Goal: Find specific page/section

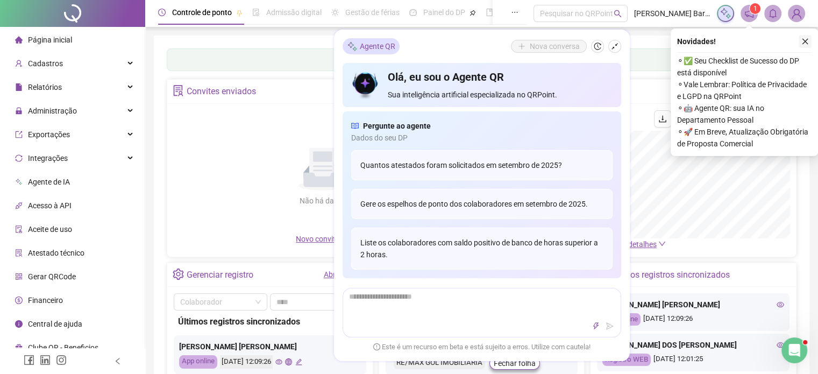
click at [805, 45] on icon "close" at bounding box center [806, 42] width 8 height 8
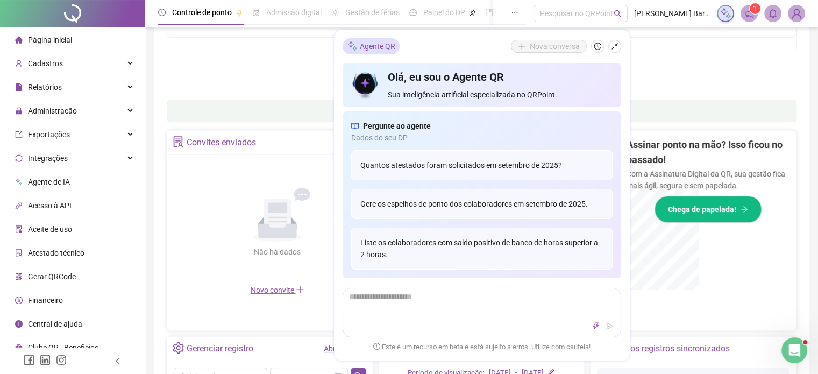
scroll to position [266, 0]
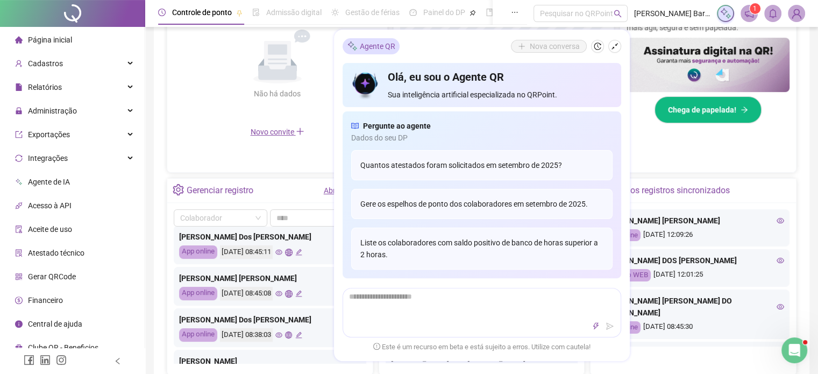
click at [282, 331] on icon "eye" at bounding box center [278, 334] width 7 height 7
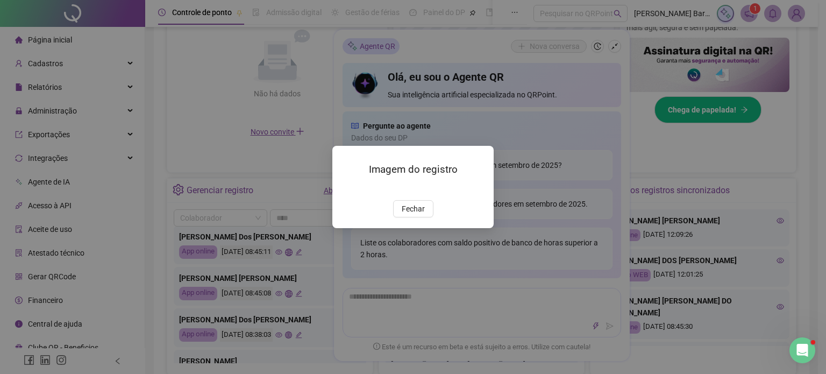
click at [345, 189] on img at bounding box center [345, 189] width 0 height 0
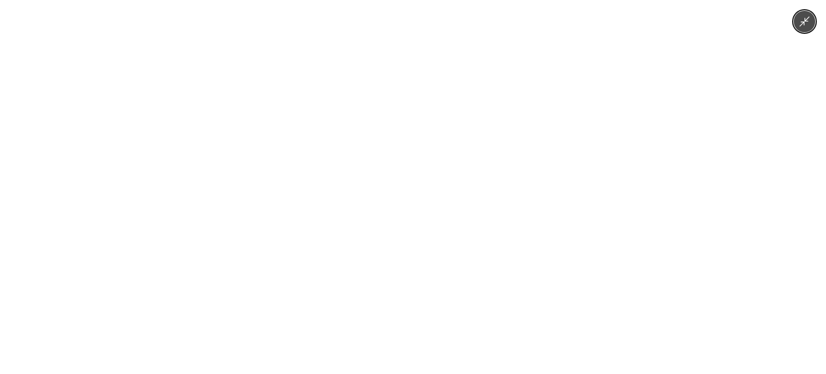
click at [455, 281] on img at bounding box center [413, 187] width 280 height 374
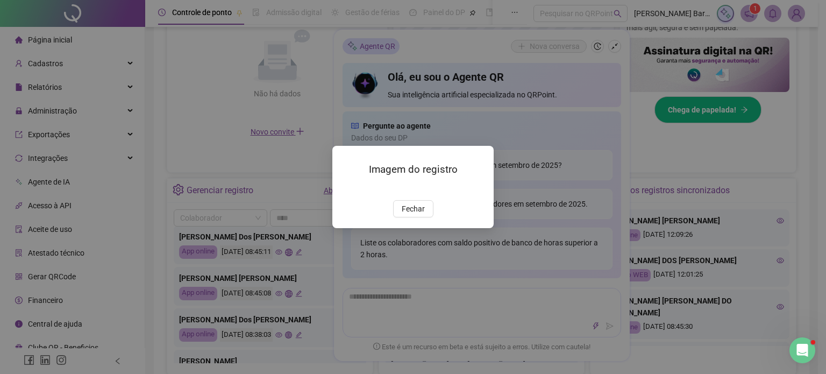
click at [413, 228] on div "Imagem do registro Fechar" at bounding box center [413, 187] width 161 height 82
click at [345, 189] on img at bounding box center [345, 189] width 0 height 0
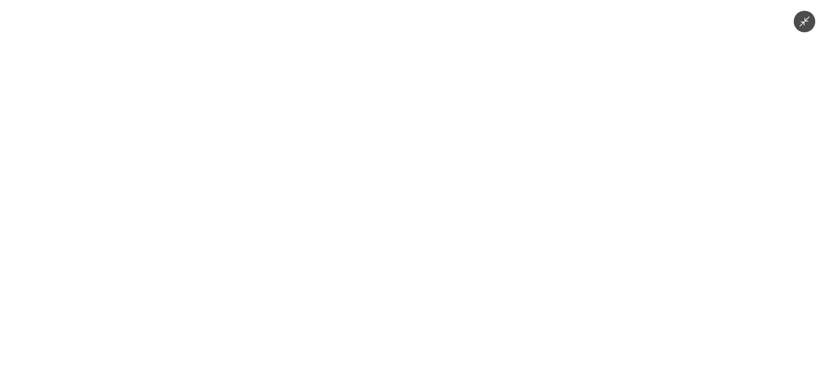
click at [510, 177] on img at bounding box center [413, 187] width 280 height 374
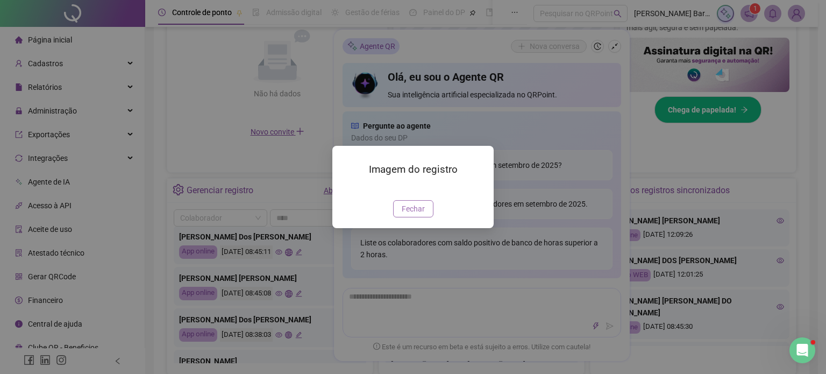
click at [412, 215] on span "Fechar" at bounding box center [413, 209] width 23 height 12
